Goal: Information Seeking & Learning: Learn about a topic

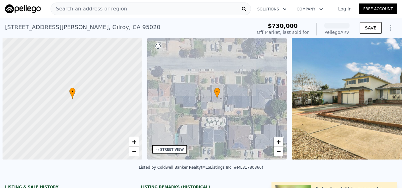
scroll to position [0, 3]
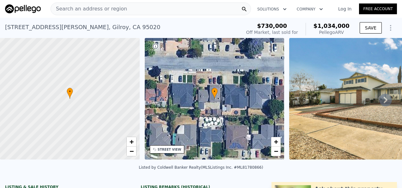
click at [213, 97] on icon at bounding box center [214, 93] width 6 height 11
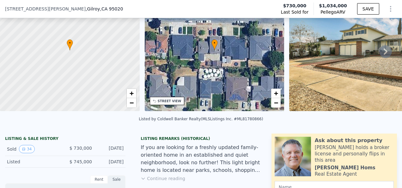
scroll to position [33, 0]
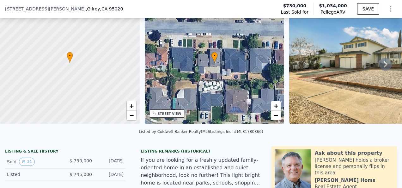
click at [383, 68] on icon at bounding box center [385, 64] width 13 height 13
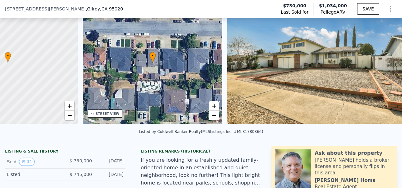
scroll to position [0, 147]
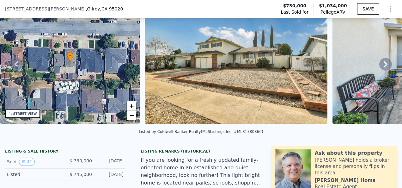
click at [385, 66] on icon at bounding box center [385, 64] width 13 height 13
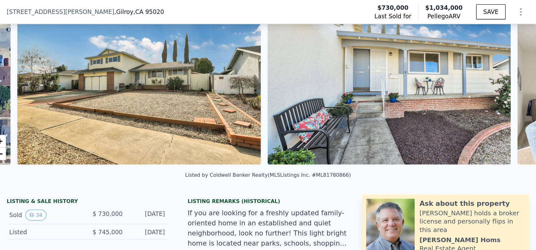
scroll to position [0, 289]
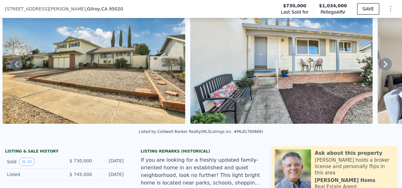
click at [387, 7] on icon "Show Options" at bounding box center [391, 9] width 8 height 8
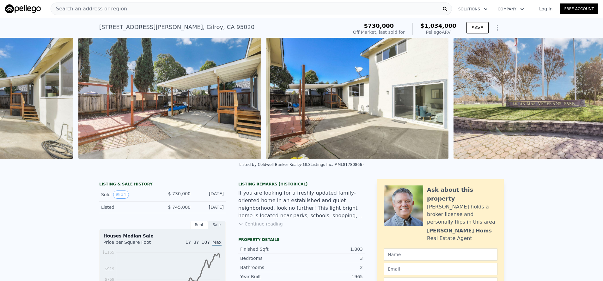
scroll to position [0, 6069]
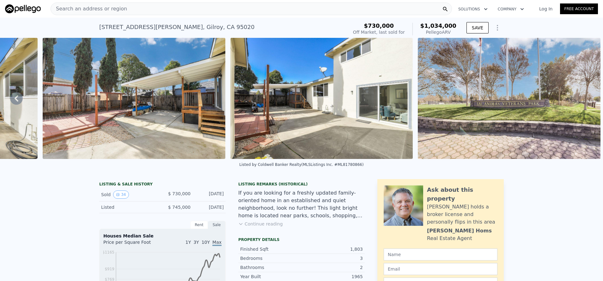
click at [402, 28] on icon "Show Options" at bounding box center [497, 28] width 8 height 8
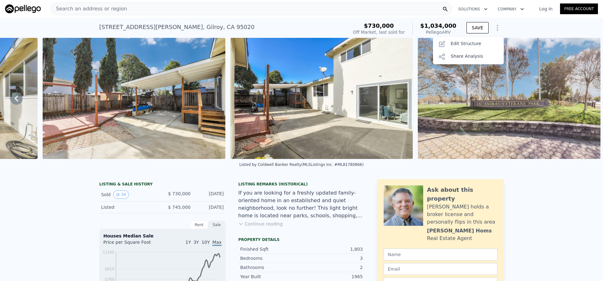
click at [402, 24] on div "[STREET_ADDRESS][PERSON_NAME] Sold [DATE] for $730k (~ARV $1.034m ) $730,000 Of…" at bounding box center [301, 28] width 603 height 20
click at [402, 29] on div "[STREET_ADDRESS][PERSON_NAME] Sold [DATE] for $730k (~ARV $1.034m ) $730,000 Of…" at bounding box center [301, 28] width 603 height 20
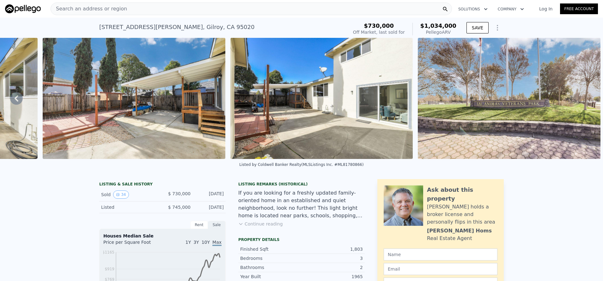
click at [402, 158] on div "• + − • + − STREET VIEW Loading... SATELLITE VIEW" at bounding box center [301, 98] width 603 height 121
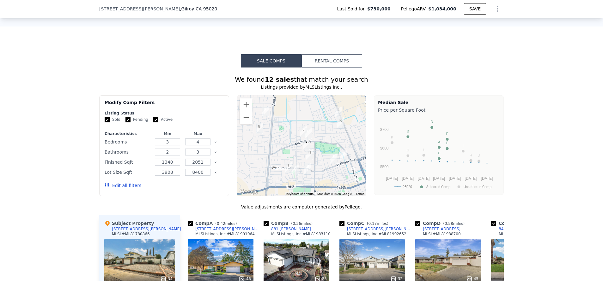
scroll to position [491, 0]
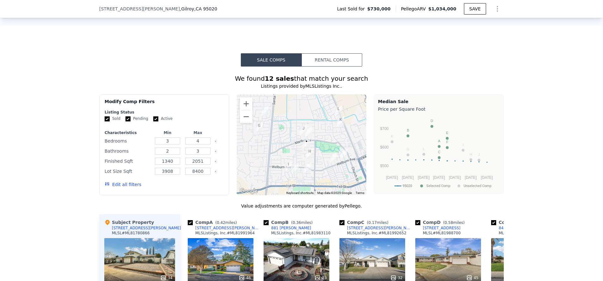
click at [345, 66] on button "Rental Comps" at bounding box center [331, 59] width 61 height 13
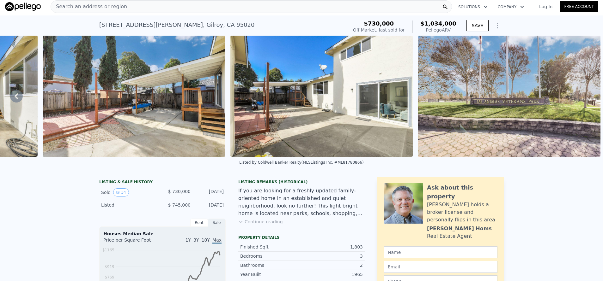
scroll to position [0, 0]
